Goal: Task Accomplishment & Management: Manage account settings

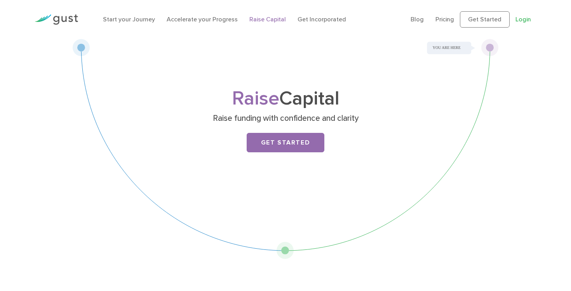
click at [524, 22] on link "Login" at bounding box center [523, 19] width 16 height 7
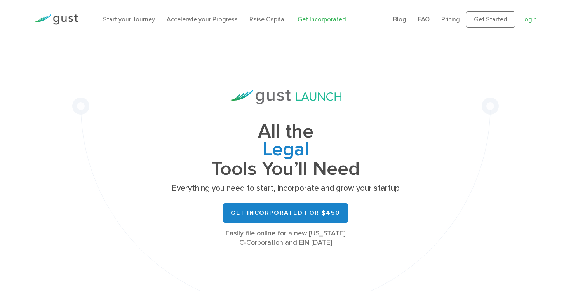
click at [534, 19] on link "Login" at bounding box center [529, 19] width 16 height 7
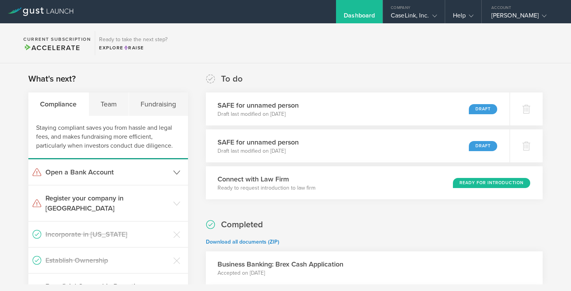
click at [177, 172] on polyline at bounding box center [176, 171] width 6 height 3
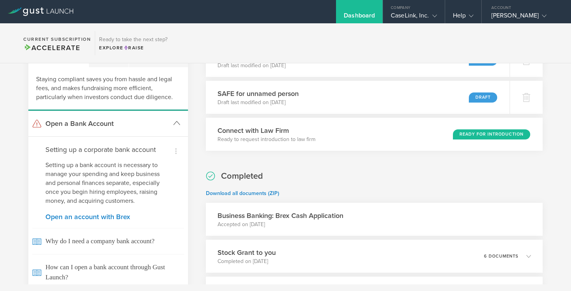
scroll to position [56, 0]
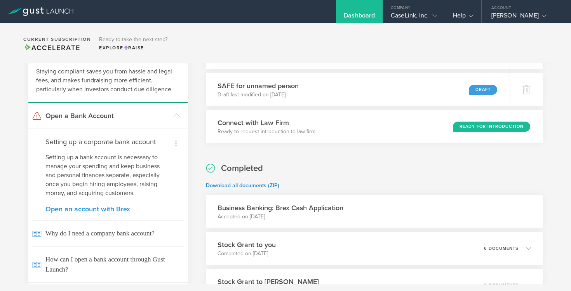
click at [112, 210] on link "Open an account with Brex" at bounding box center [107, 208] width 125 height 7
click at [173, 120] on header "Open a Bank Account" at bounding box center [108, 116] width 160 height 26
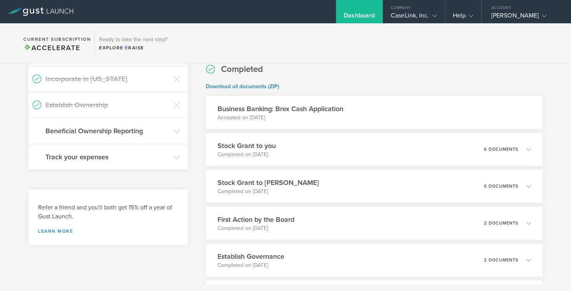
click at [351, 111] on div "Business Banking: Brex Cash Application Accepted on Jul 14, 2025" at bounding box center [374, 112] width 336 height 33
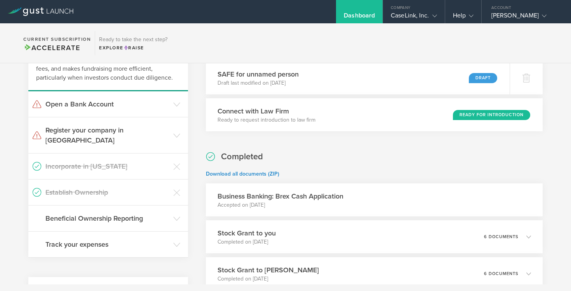
scroll to position [0, 0]
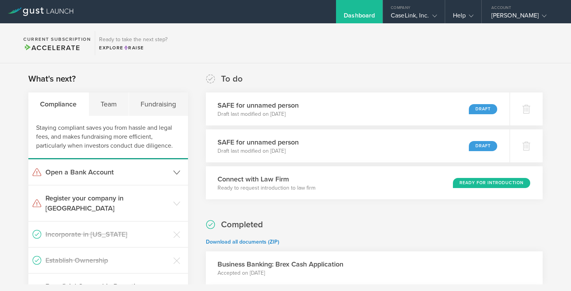
click at [86, 172] on h3 "Open a Bank Account" at bounding box center [107, 172] width 124 height 10
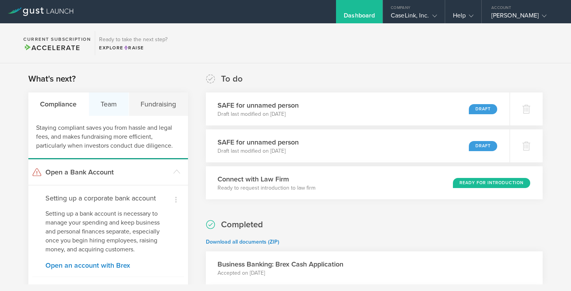
click at [107, 106] on div "Team" at bounding box center [109, 103] width 40 height 23
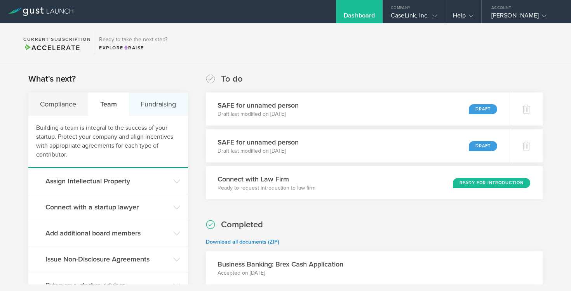
click at [161, 106] on div "Fundraising" at bounding box center [158, 103] width 59 height 23
